Goal: Information Seeking & Learning: Learn about a topic

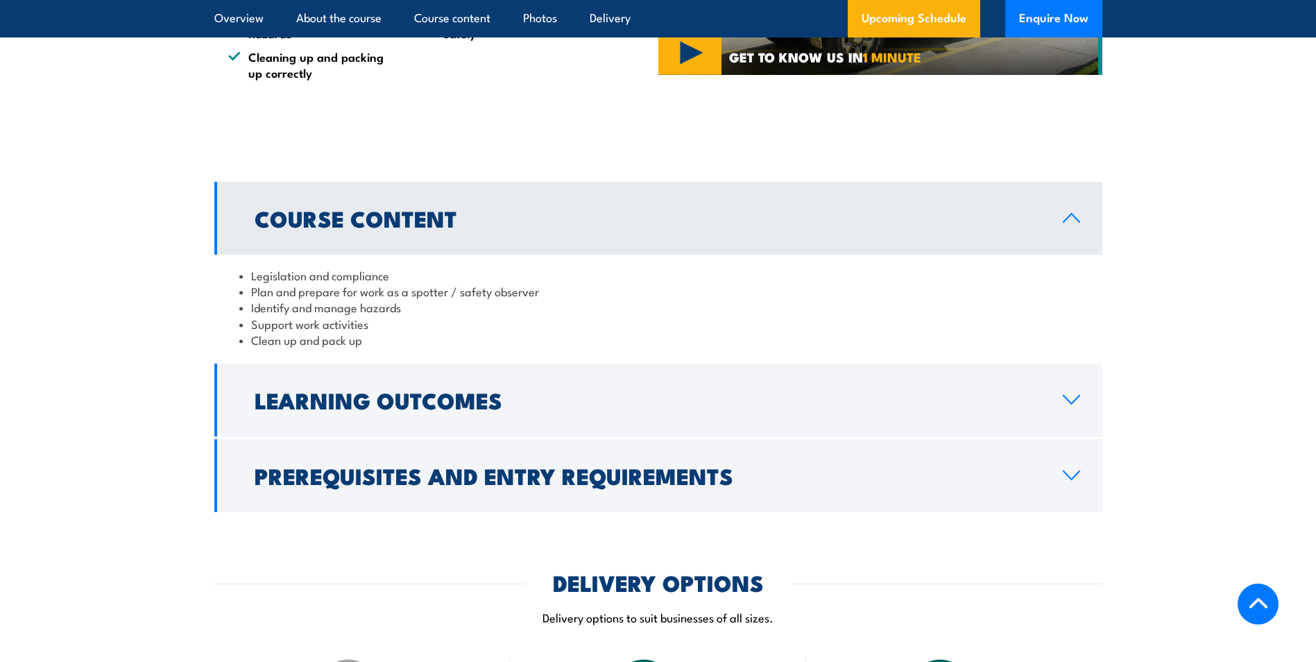
scroll to position [1041, 0]
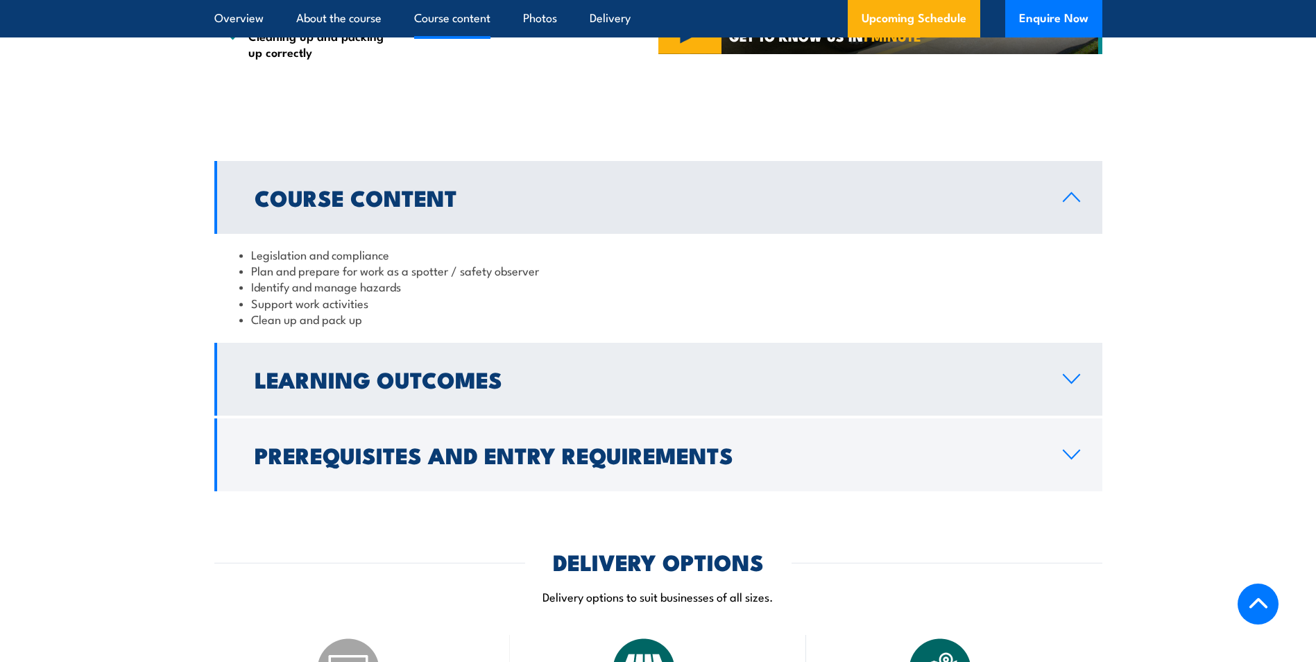
click at [479, 388] on h2 "Learning Outcomes" at bounding box center [648, 378] width 786 height 19
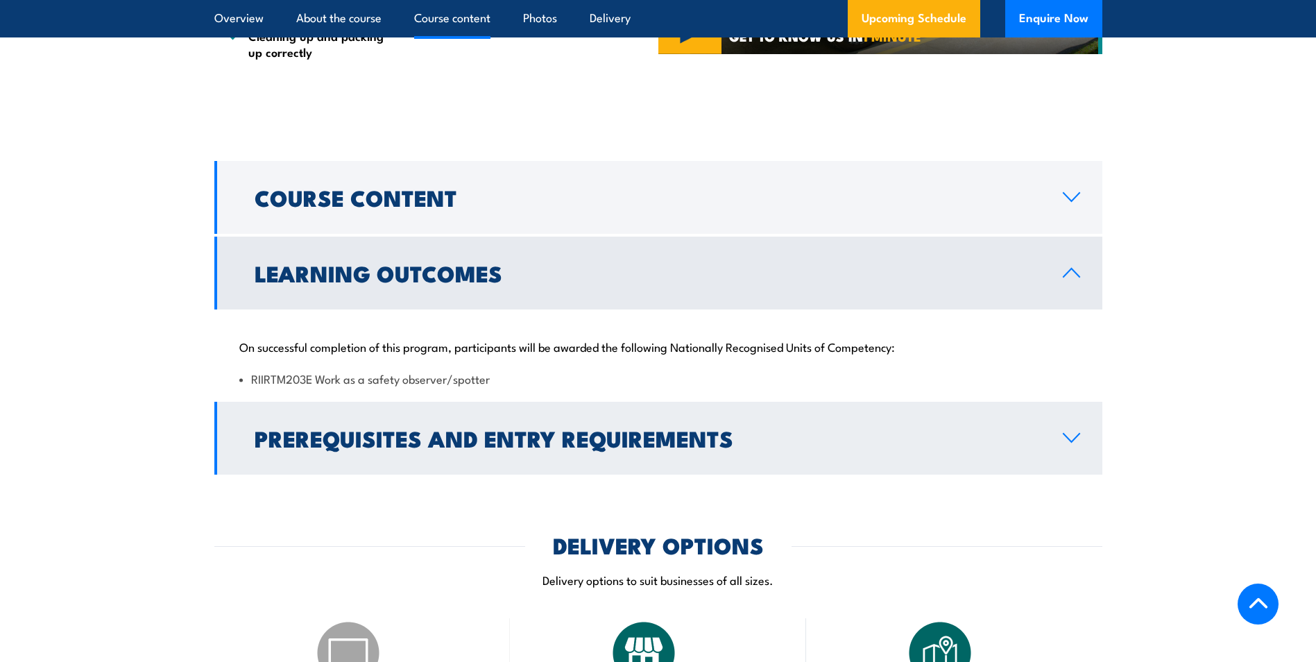
click at [498, 437] on h2 "Prerequisites and Entry Requirements" at bounding box center [648, 437] width 786 height 19
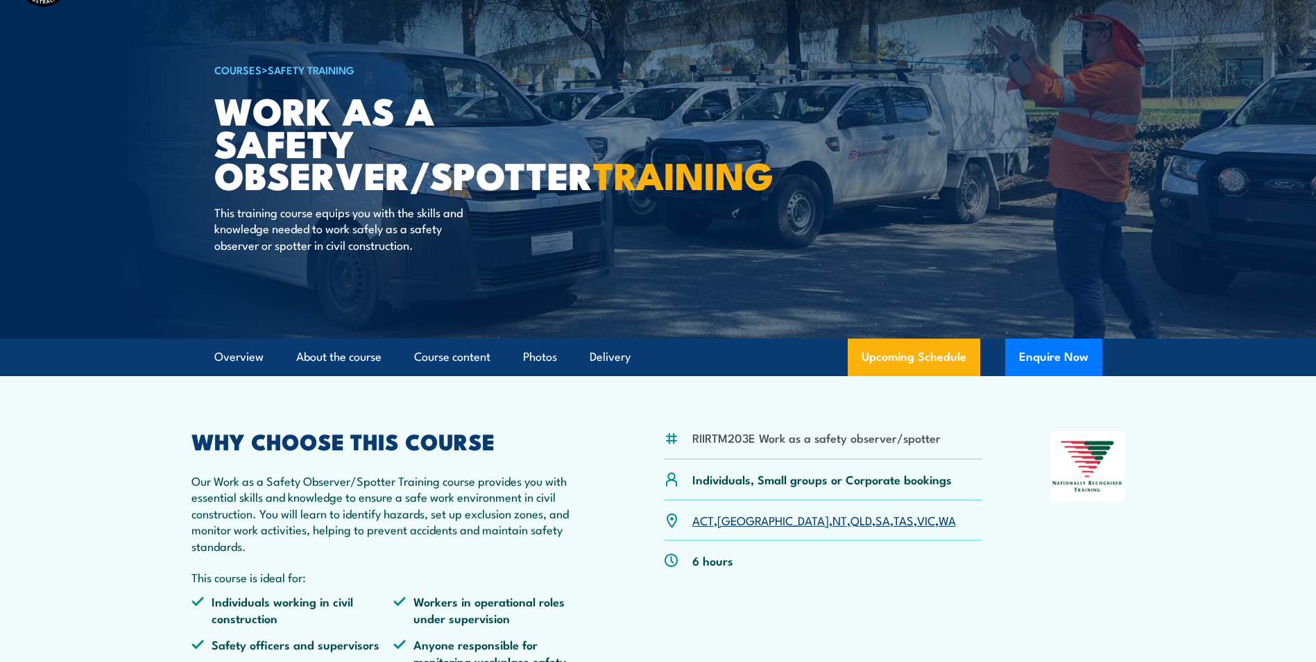
scroll to position [208, 0]
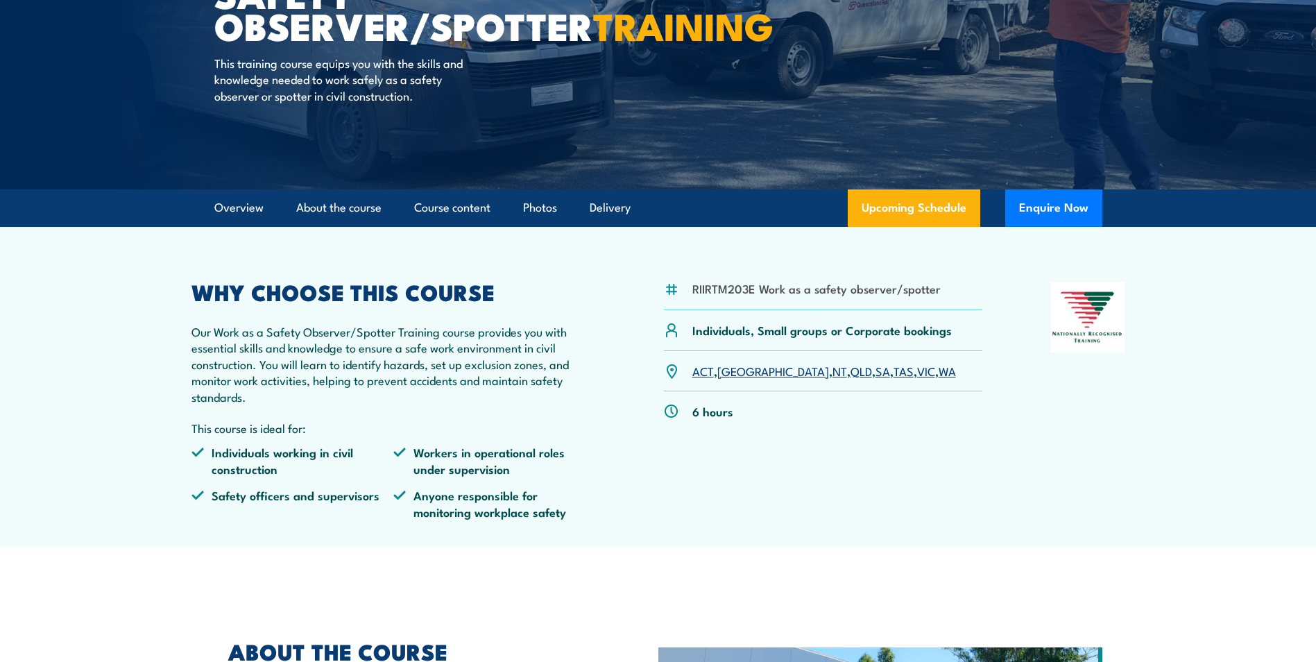
click at [730, 372] on link "[GEOGRAPHIC_DATA]" at bounding box center [773, 370] width 112 height 17
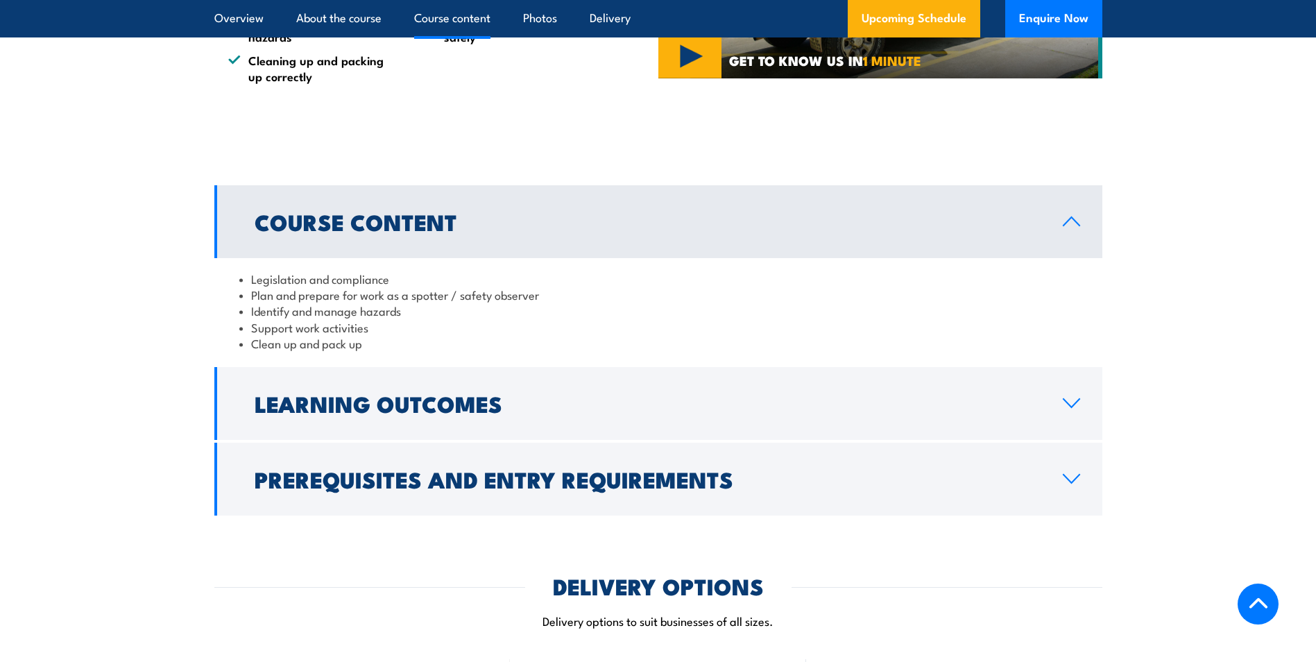
scroll to position [1086, 0]
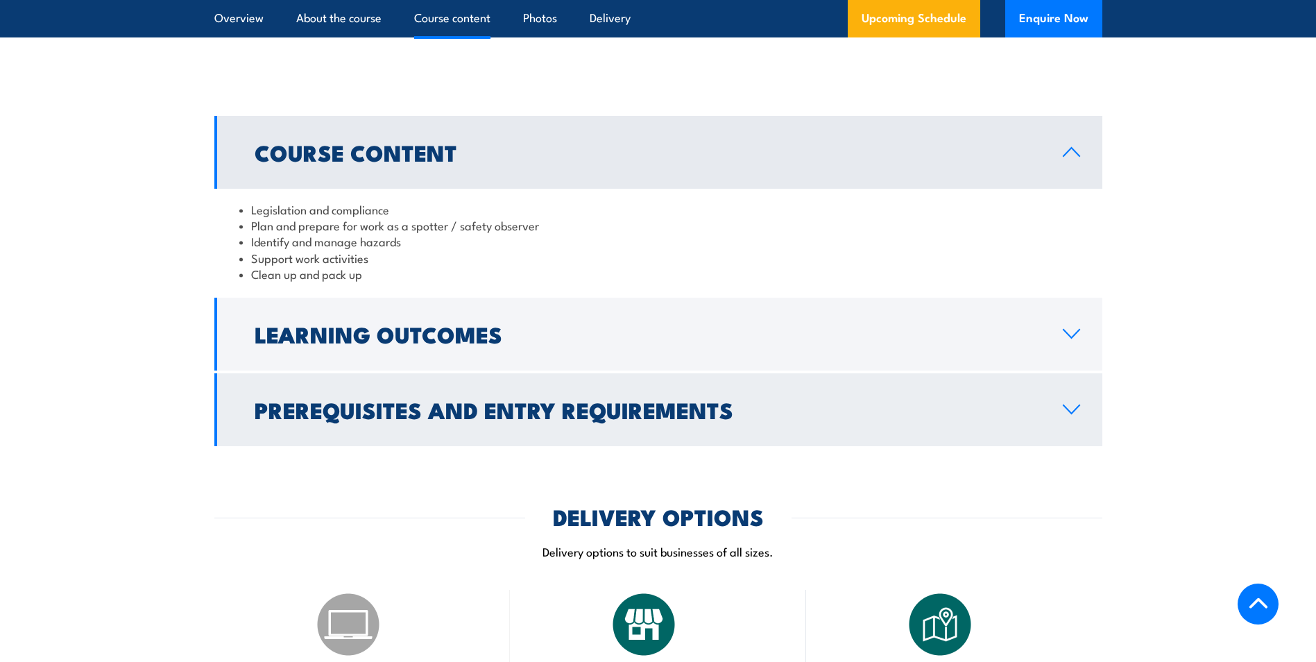
click at [742, 400] on h2 "Prerequisites and Entry Requirements" at bounding box center [648, 409] width 786 height 19
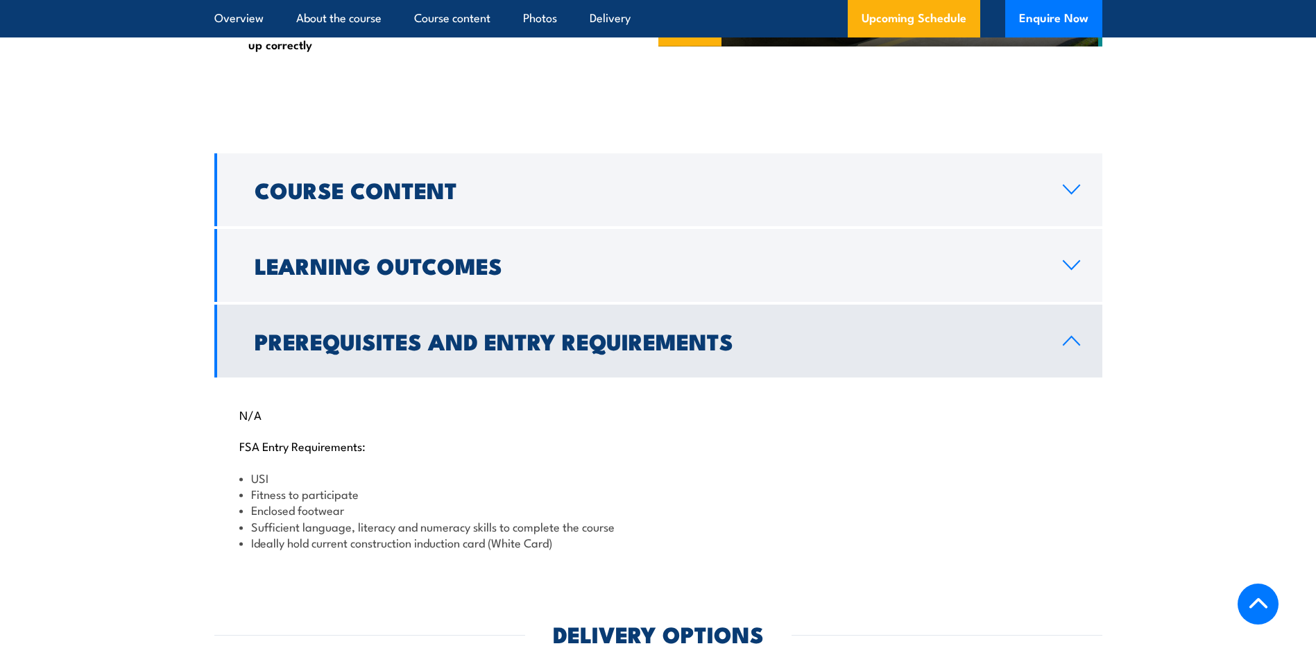
scroll to position [1016, 0]
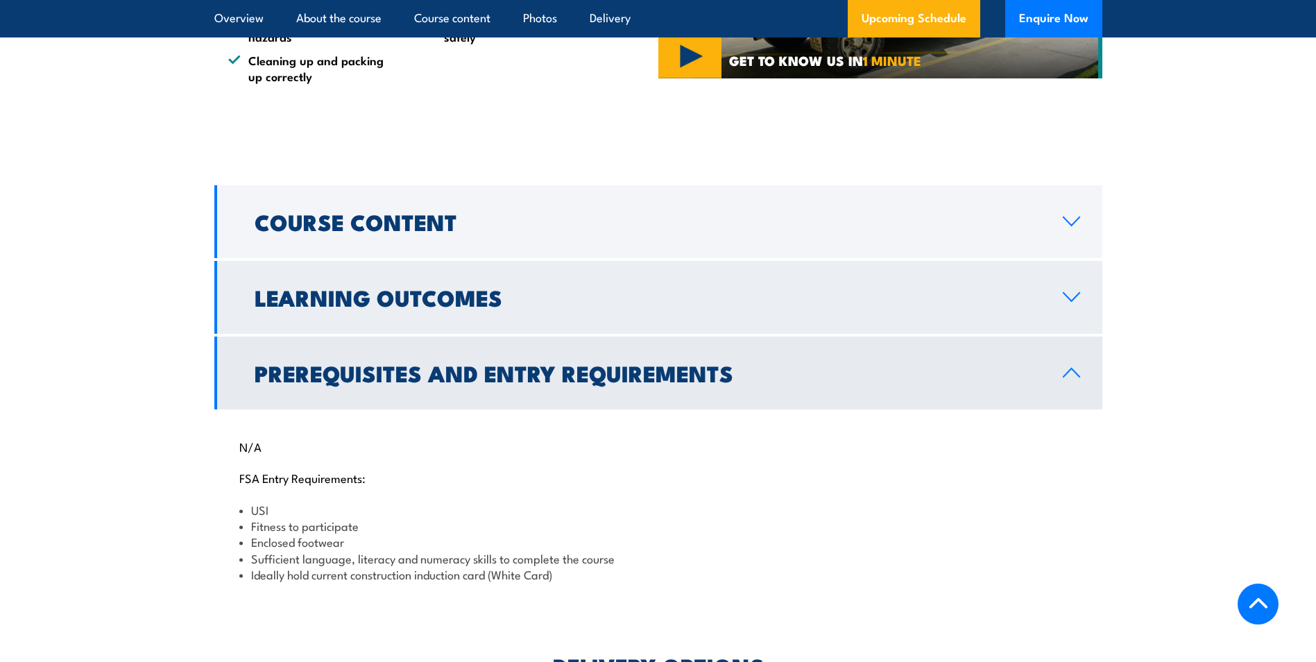
click at [727, 325] on link "Learning Outcomes" at bounding box center [658, 297] width 888 height 73
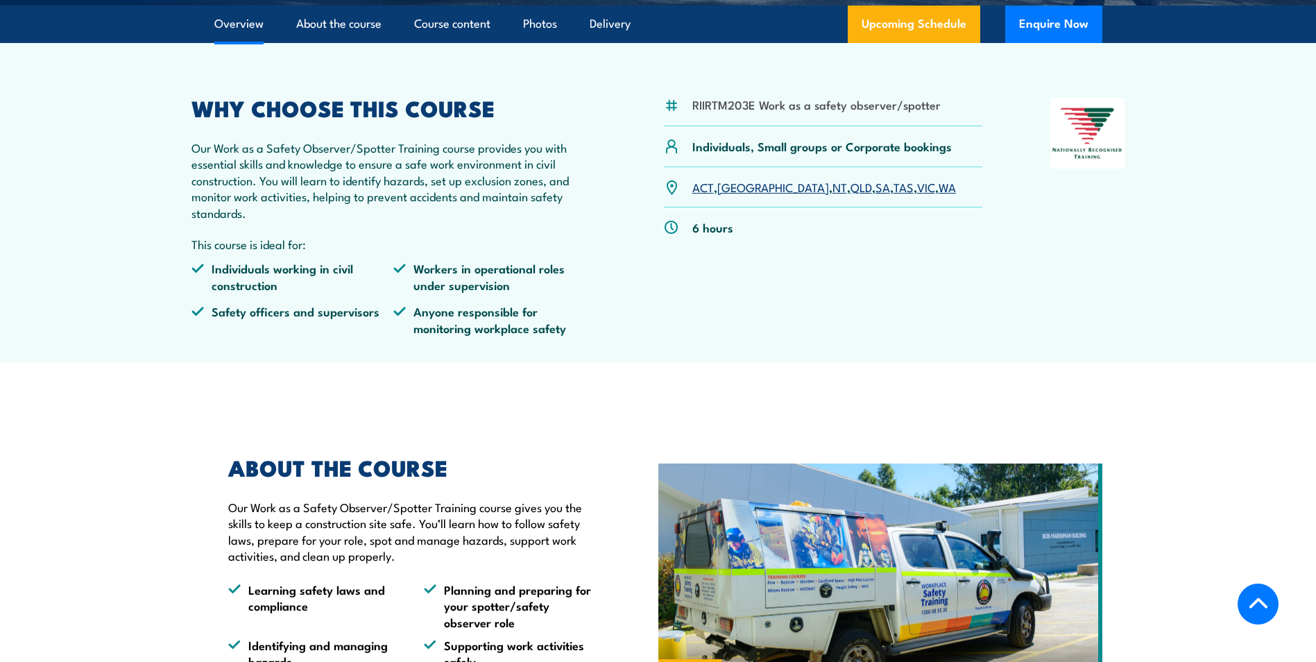
scroll to position [45, 0]
